Goal: Task Accomplishment & Management: Complete application form

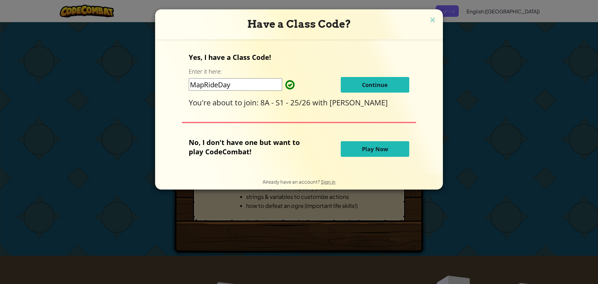
click at [370, 77] on button "Continue" at bounding box center [375, 85] width 69 height 16
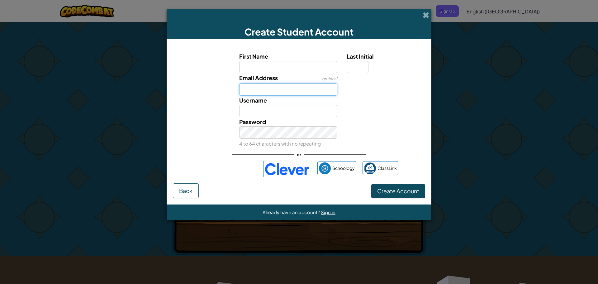
click at [282, 88] on input "Email Address" at bounding box center [288, 89] width 98 height 12
click at [359, 65] on input "Last Initial" at bounding box center [358, 67] width 22 height 12
click at [300, 58] on label "First Name" at bounding box center [288, 56] width 98 height 9
click at [300, 61] on input "First Name" at bounding box center [288, 67] width 98 height 12
type input "Amaurieon"
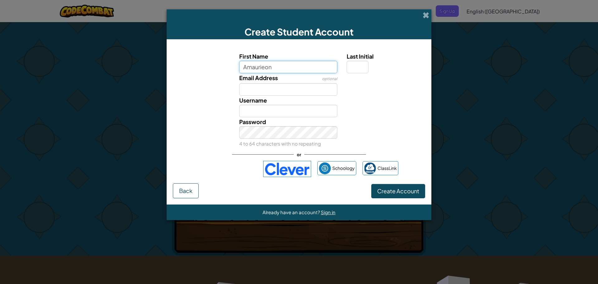
type input "Amaurieon"
click at [363, 64] on input "Last Initial" at bounding box center [358, 67] width 22 height 12
type input "T"
type input "AmaurieonT"
click at [319, 67] on input "Amaurieon" at bounding box center [288, 67] width 98 height 12
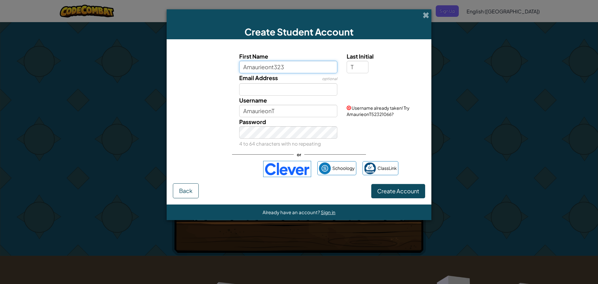
type input "Amaurieont323"
type input "Amaurieont323T"
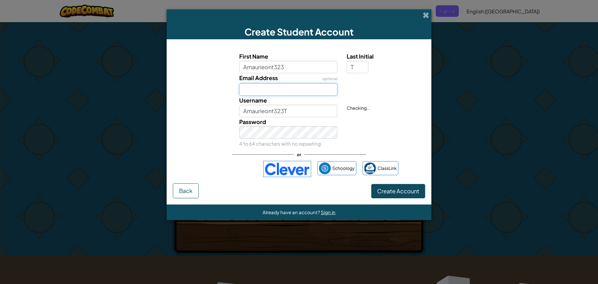
click at [277, 83] on input "Email Address" at bounding box center [288, 89] width 98 height 12
click at [279, 121] on div "Password 4 to 64 characters with no repeating" at bounding box center [289, 132] width 108 height 31
click at [279, 126] on div "Password 4 to 64 characters with no repeating" at bounding box center [289, 132] width 108 height 31
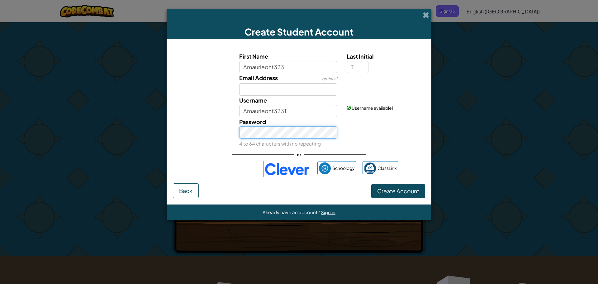
click at [372, 184] on button "Create Account" at bounding box center [399, 191] width 54 height 14
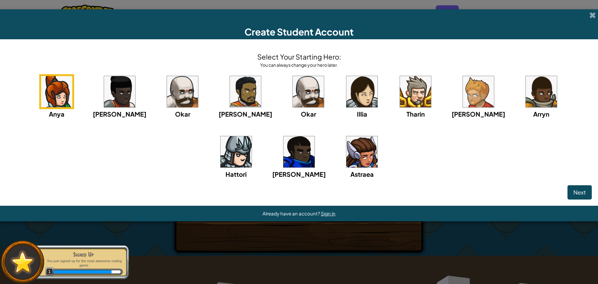
click at [284, 158] on img at bounding box center [299, 151] width 31 height 31
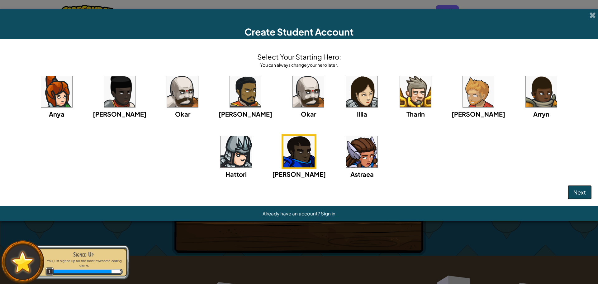
click at [580, 189] on span "Next" at bounding box center [580, 192] width 12 height 7
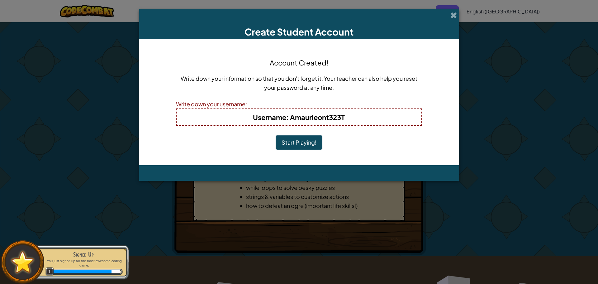
click at [283, 152] on div "Account Created! Write down your information so that you don't forget it. Your …" at bounding box center [299, 102] width 246 height 113
click at [294, 142] on button "Start Playing!" at bounding box center [299, 142] width 47 height 14
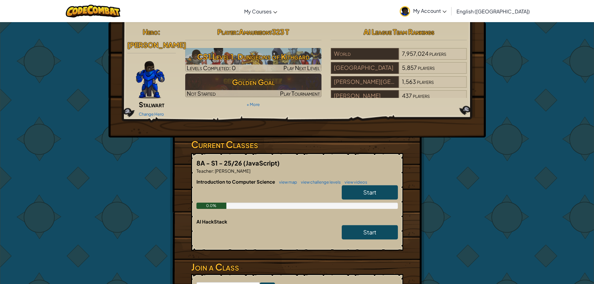
drag, startPoint x: 386, startPoint y: 87, endPoint x: 314, endPoint y: 122, distance: 79.5
